Goal: Task Accomplishment & Management: Use online tool/utility

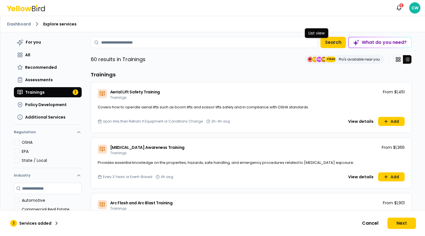
scroll to position [3181, 0]
